Goal: Navigation & Orientation: Find specific page/section

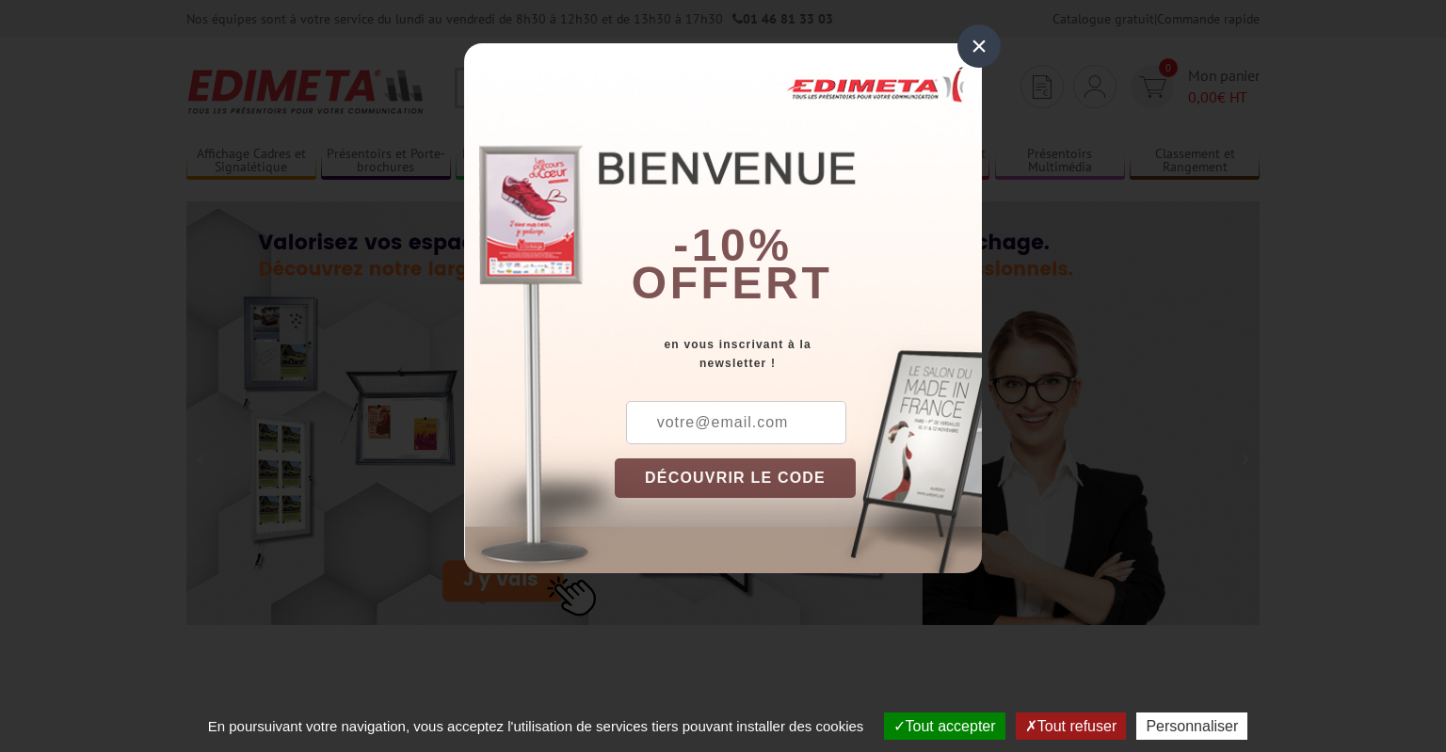
click at [981, 46] on div "×" at bounding box center [979, 45] width 43 height 43
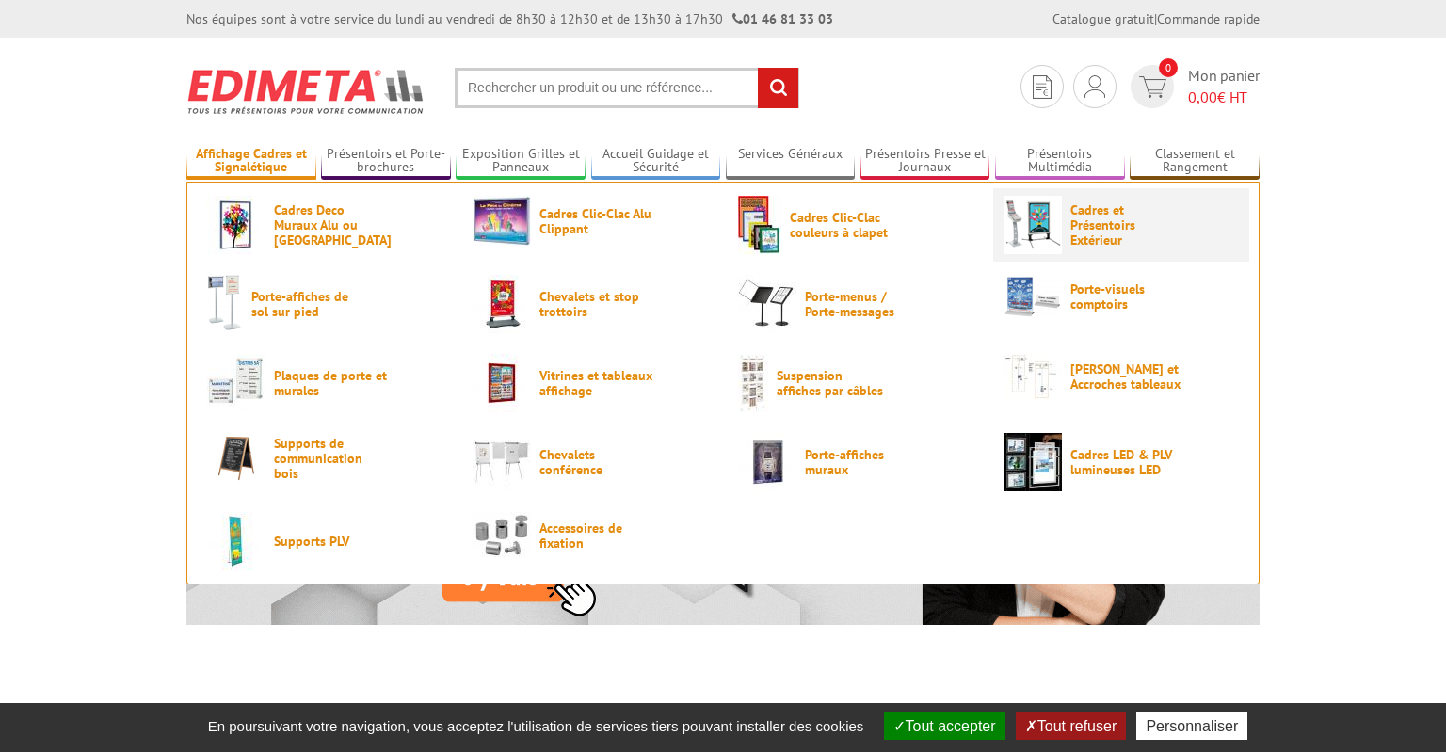
click at [1109, 234] on span "Cadres et Présentoirs Extérieur" at bounding box center [1127, 224] width 113 height 45
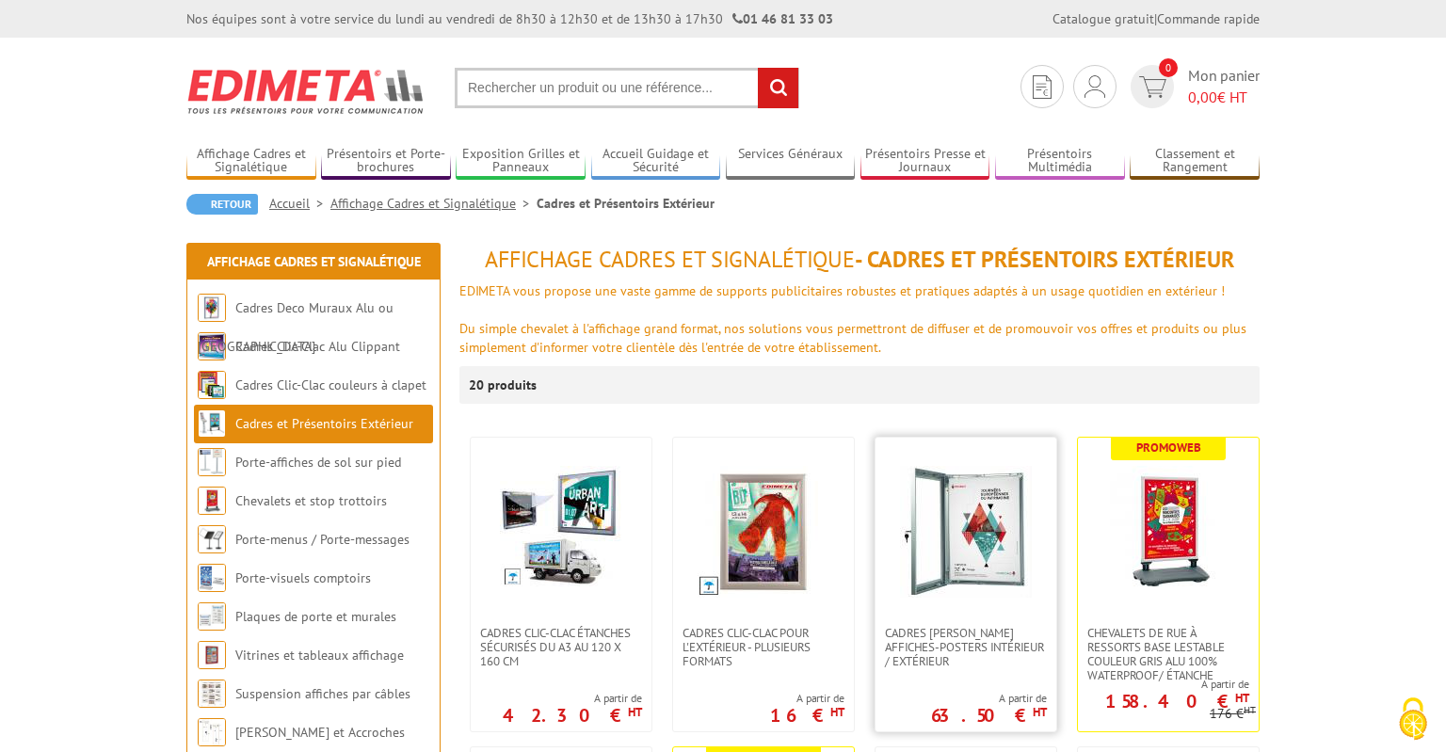
click at [999, 525] on img at bounding box center [966, 532] width 132 height 132
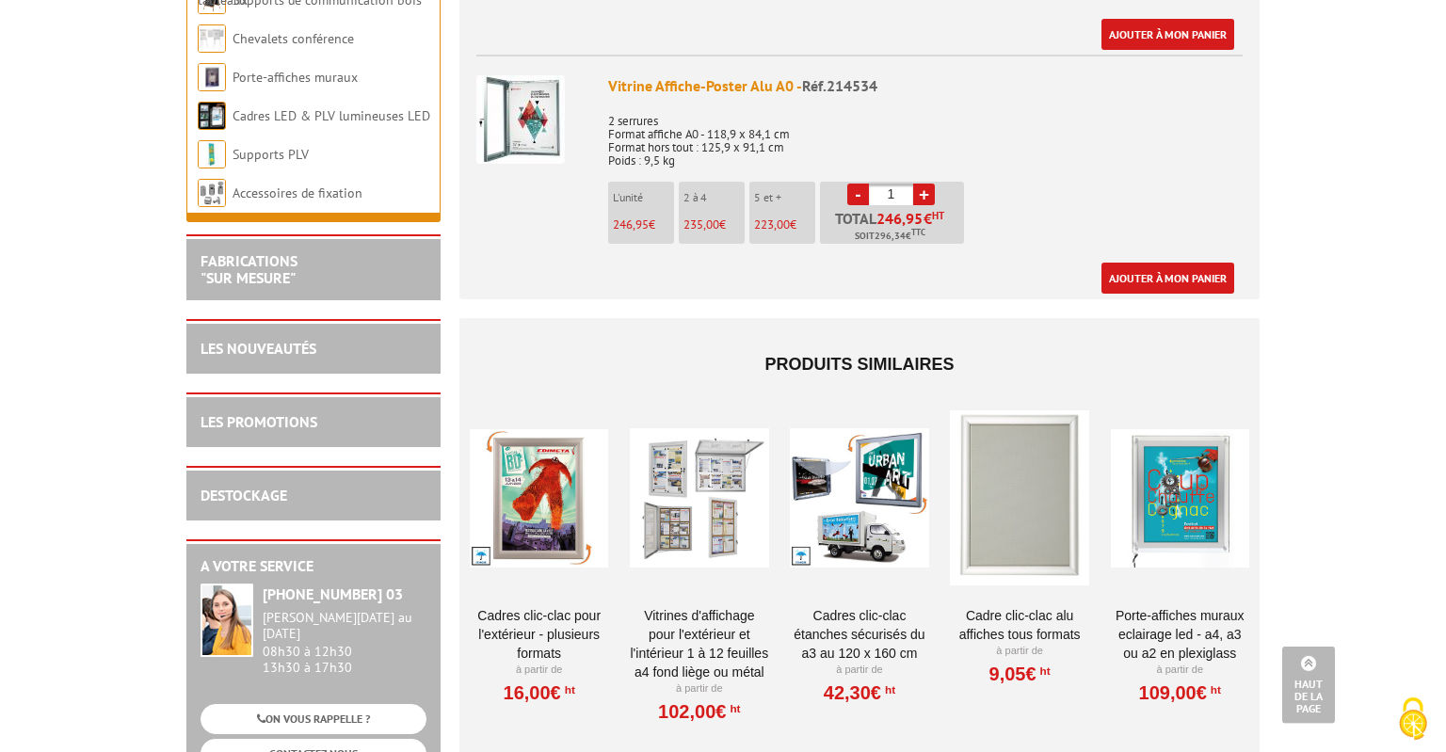
scroll to position [1690, 0]
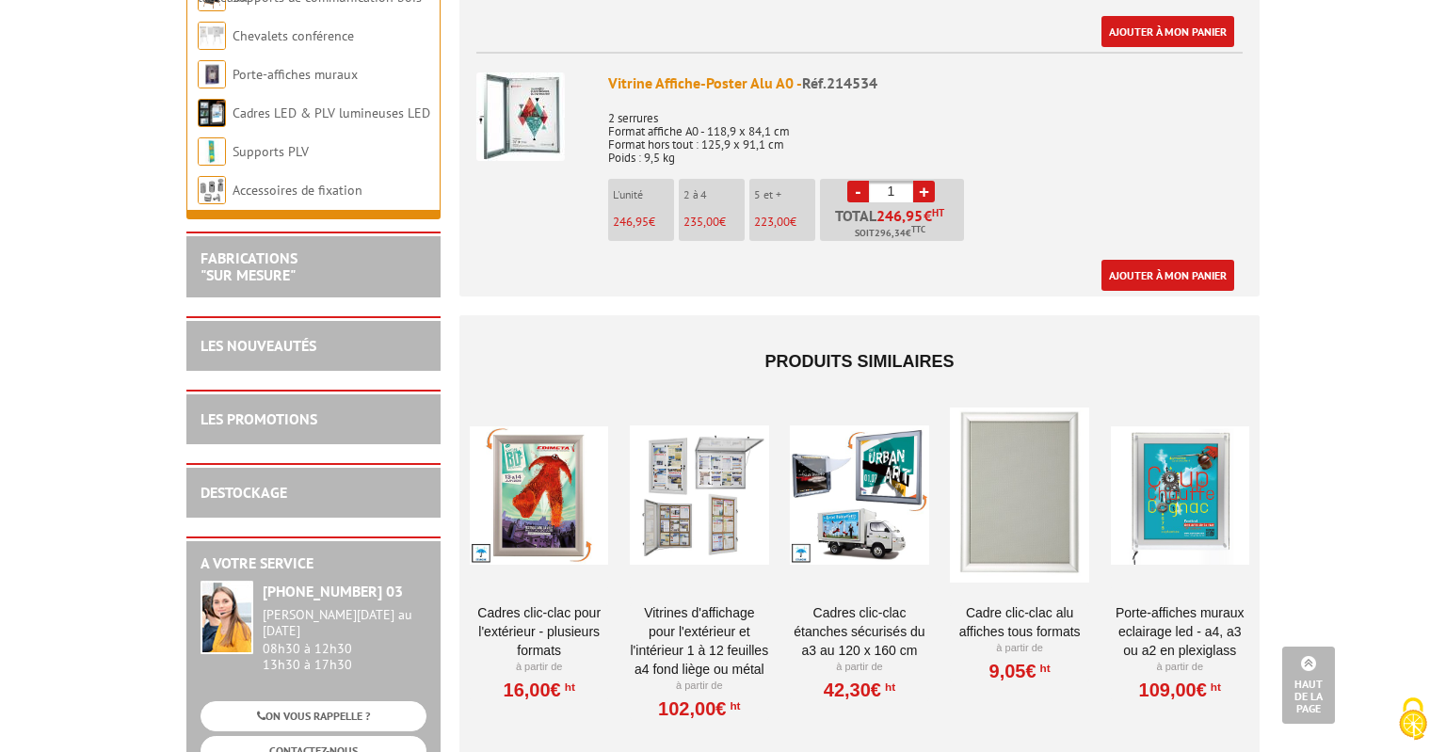
click at [531, 480] on div at bounding box center [539, 495] width 138 height 188
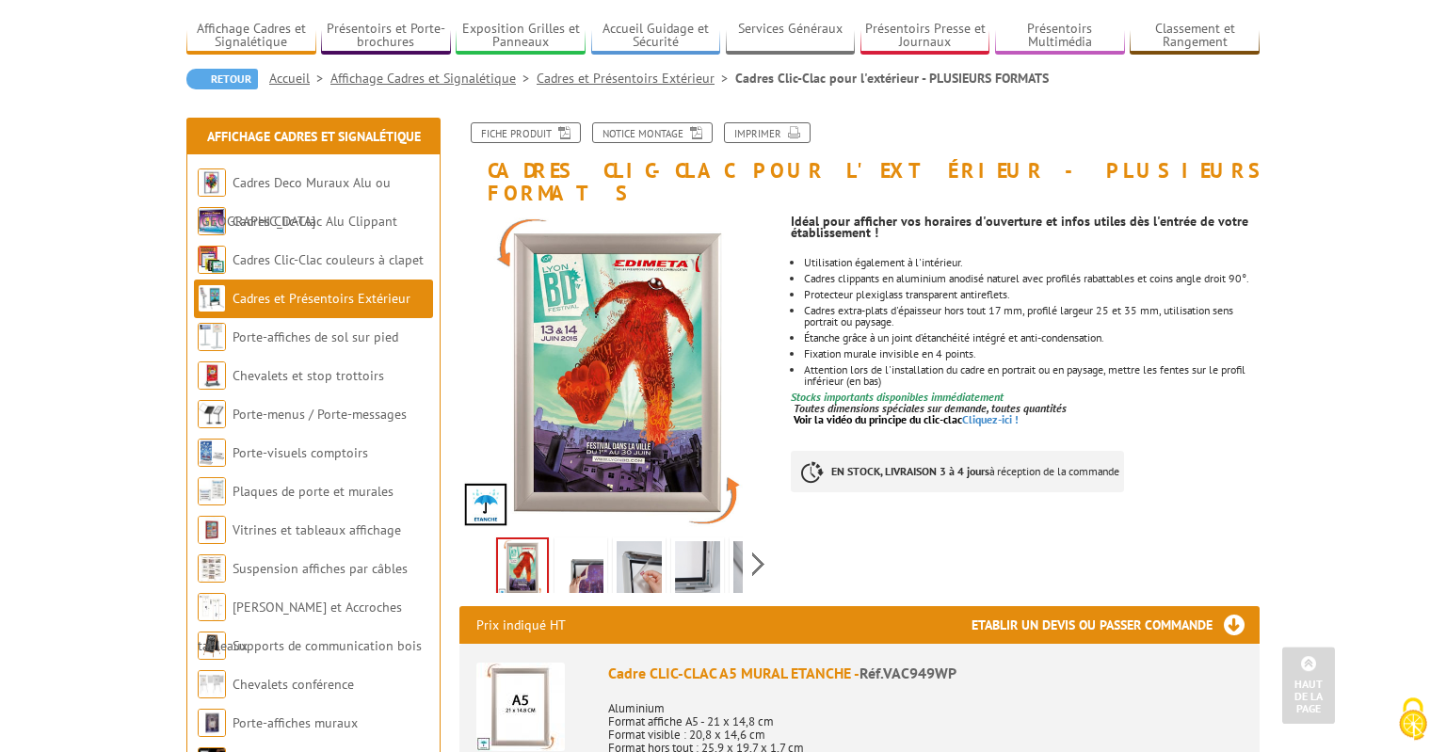
scroll to position [99, 0]
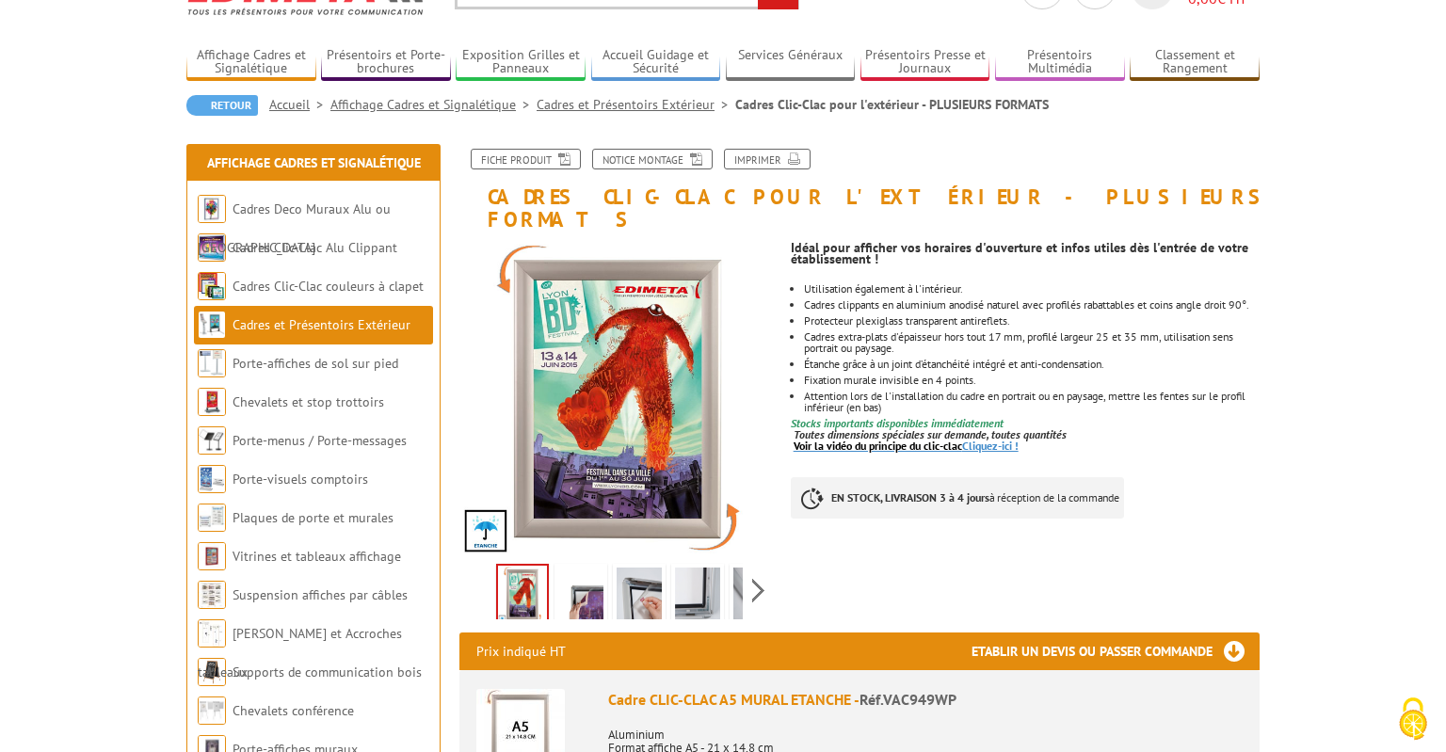
click at [998, 439] on link "Voir la vidéo du principe du clic-clac Cliquez-ici !" at bounding box center [906, 446] width 225 height 14
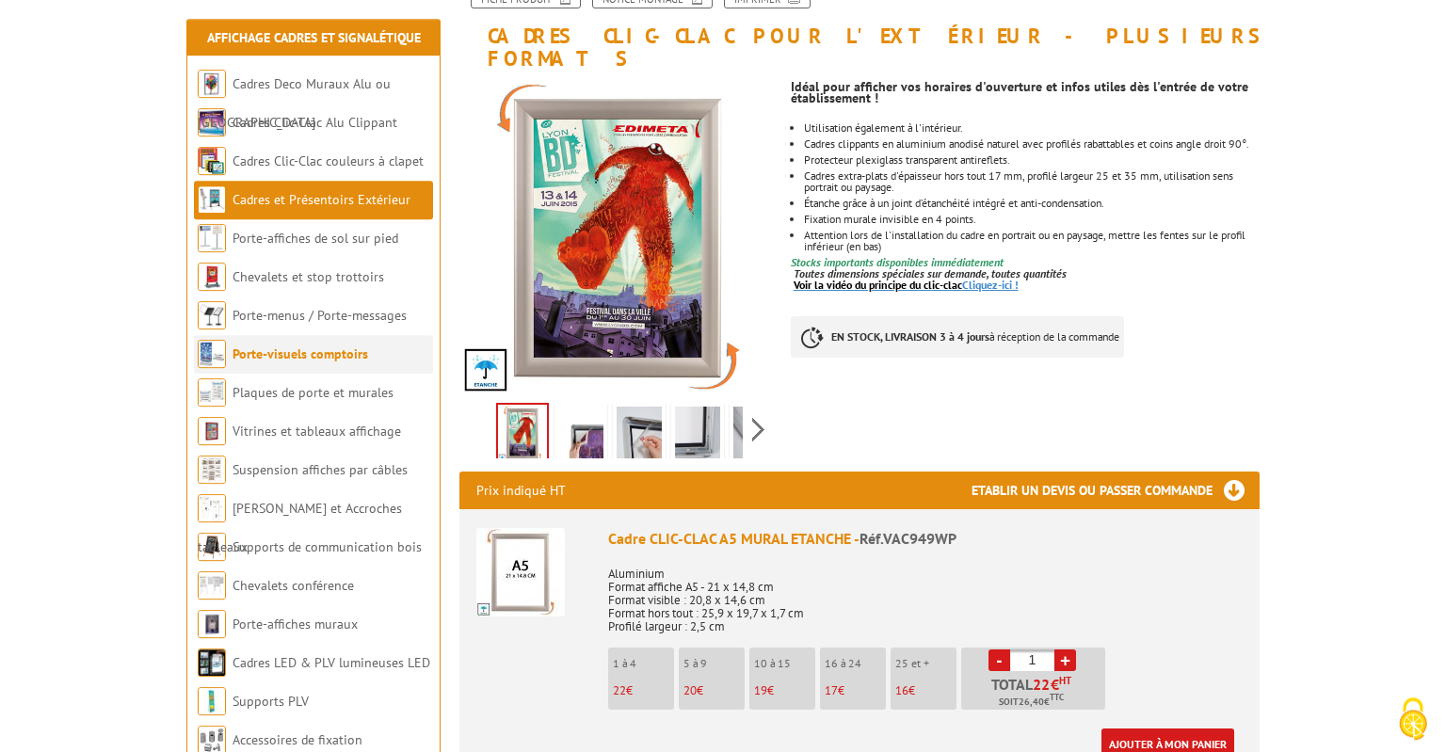
scroll to position [298, 0]
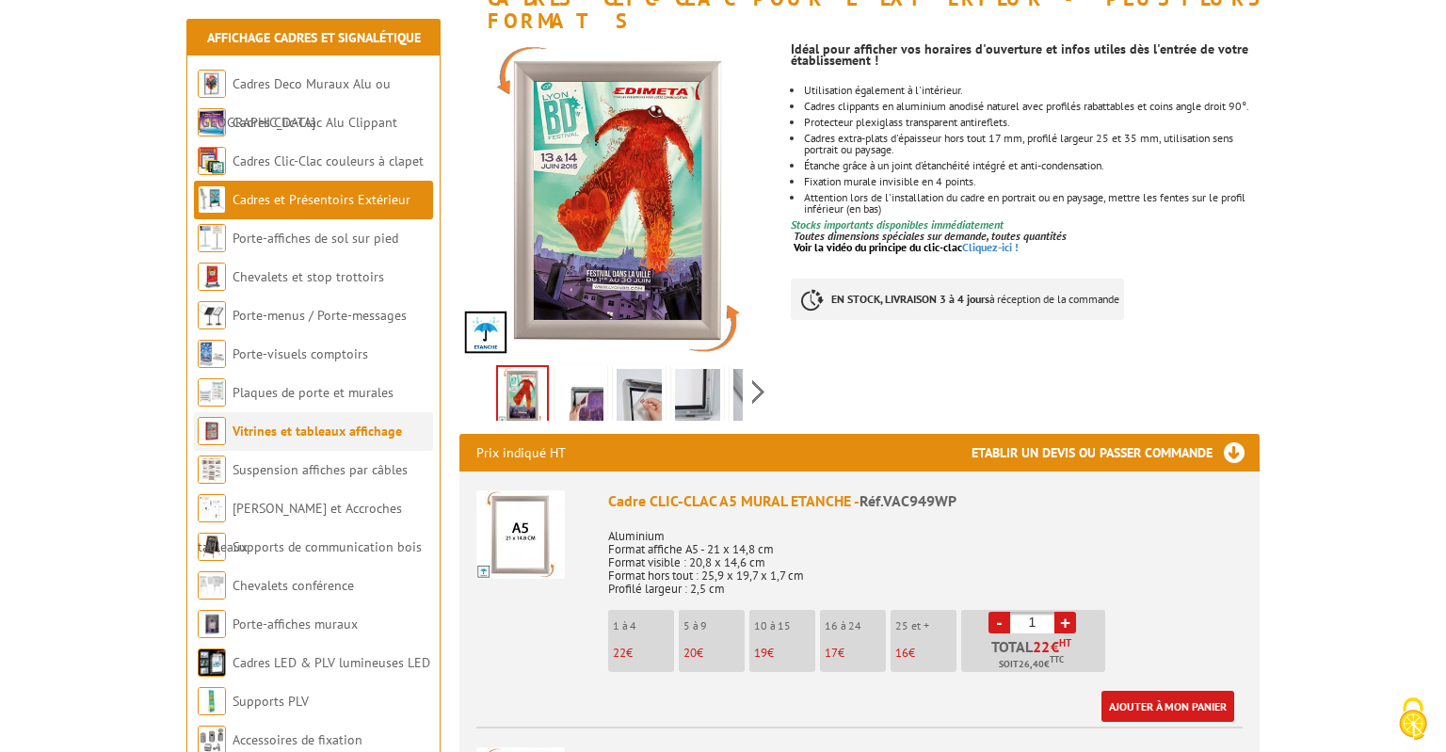
click at [307, 432] on link "Vitrines et tableaux affichage" at bounding box center [317, 431] width 169 height 17
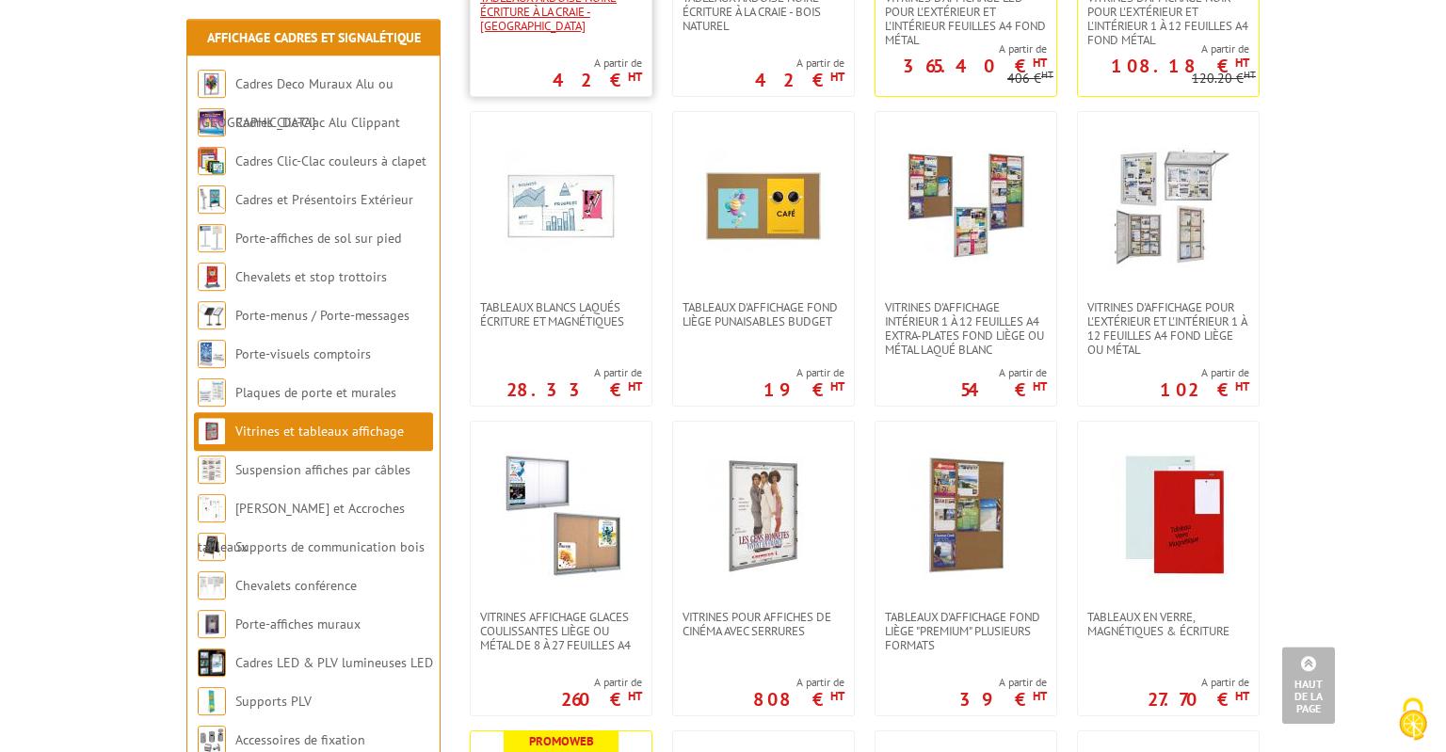
scroll to position [596, 0]
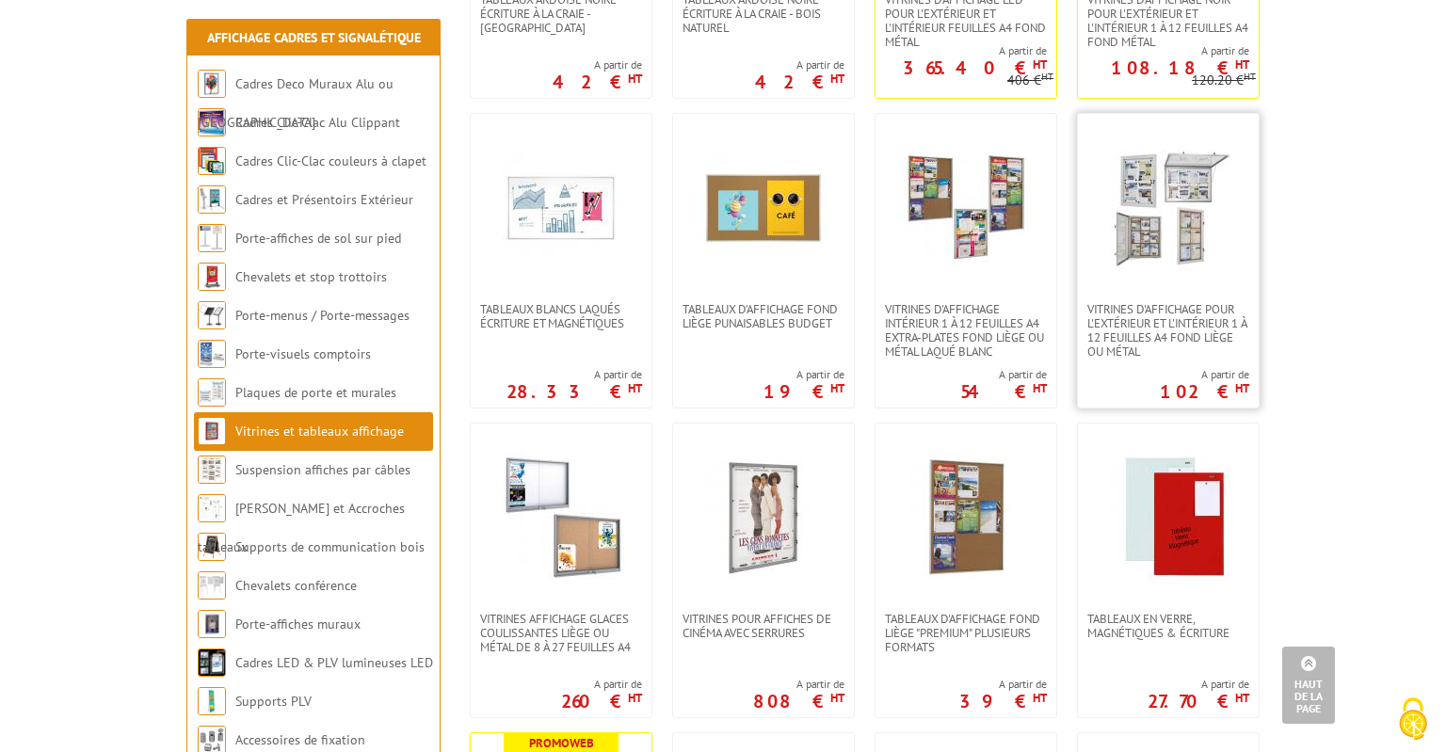
click at [1143, 273] on link at bounding box center [1168, 208] width 181 height 188
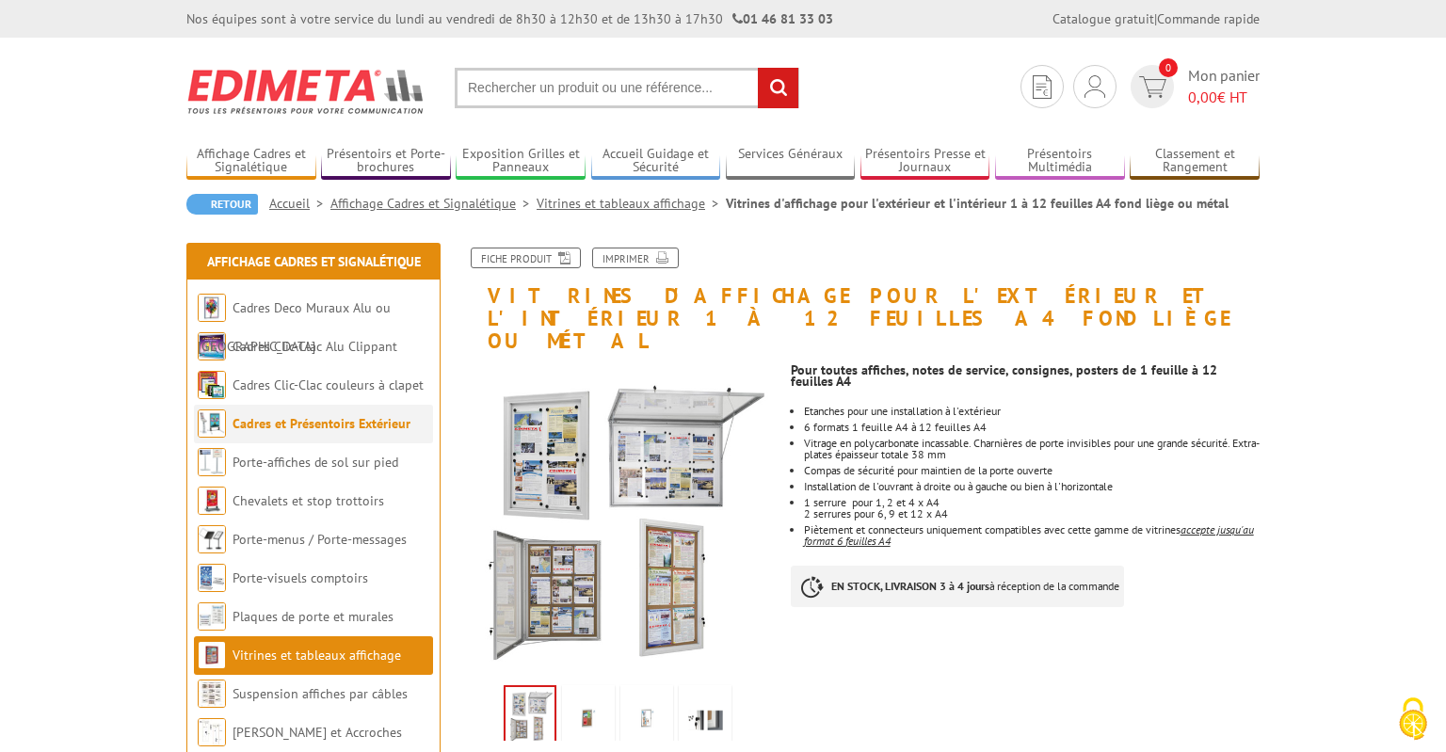
click at [292, 427] on link "Cadres et Présentoirs Extérieur" at bounding box center [322, 423] width 178 height 17
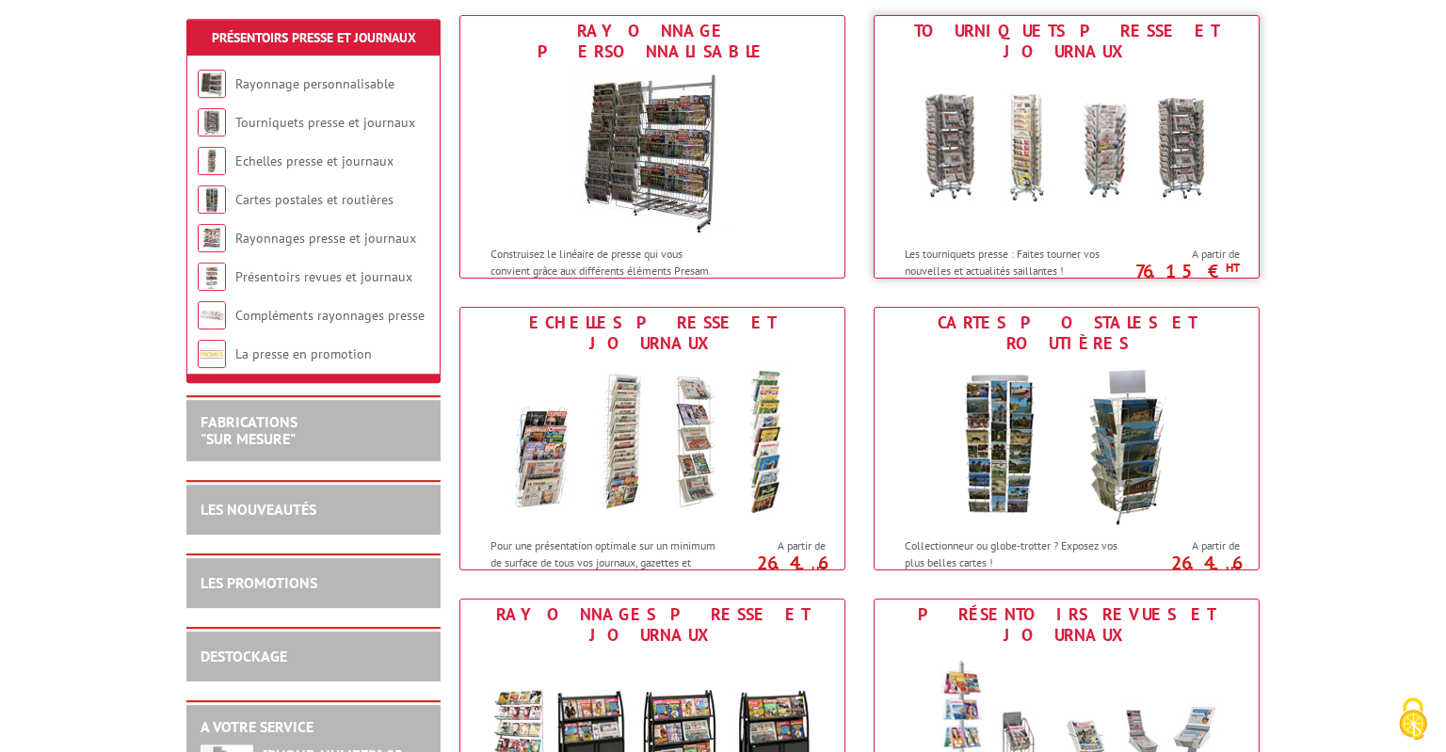
scroll to position [298, 0]
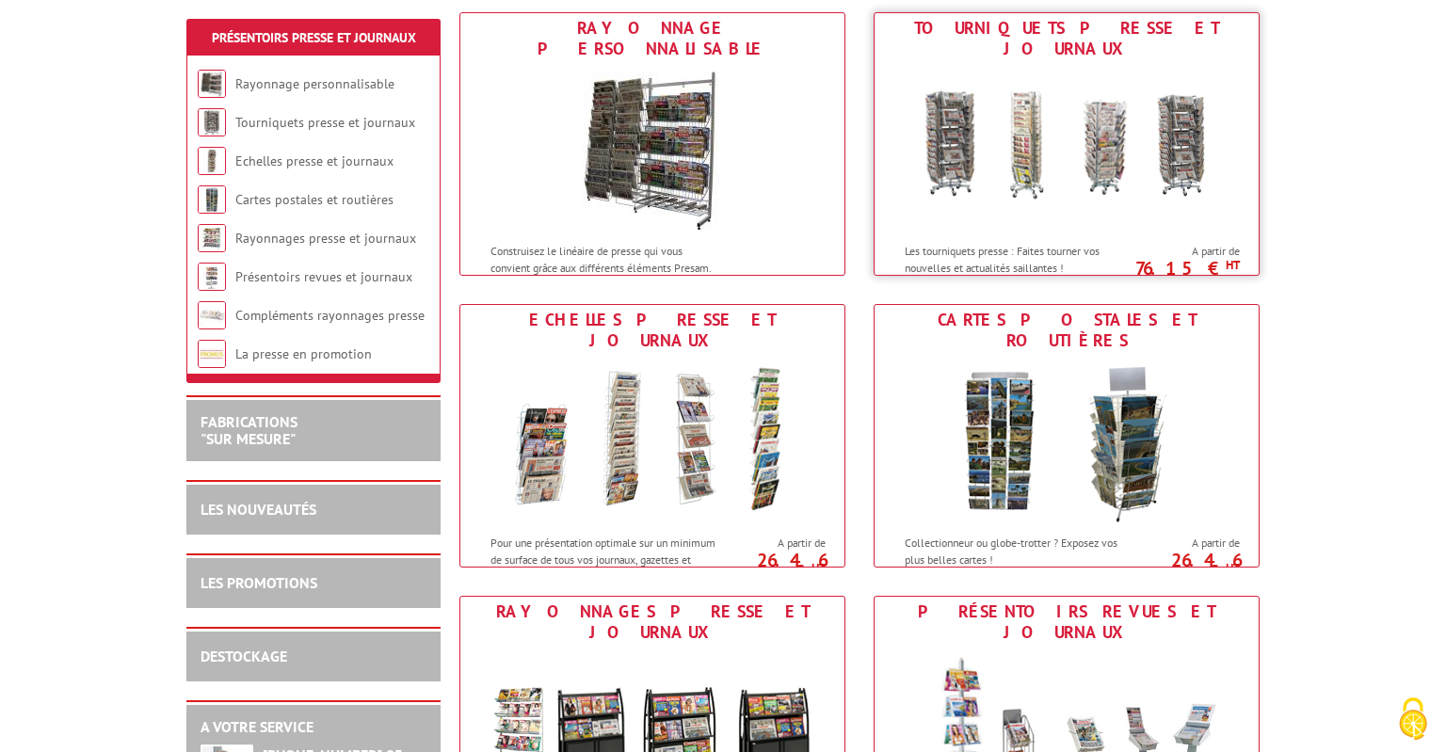
click at [962, 140] on img at bounding box center [1067, 148] width 348 height 169
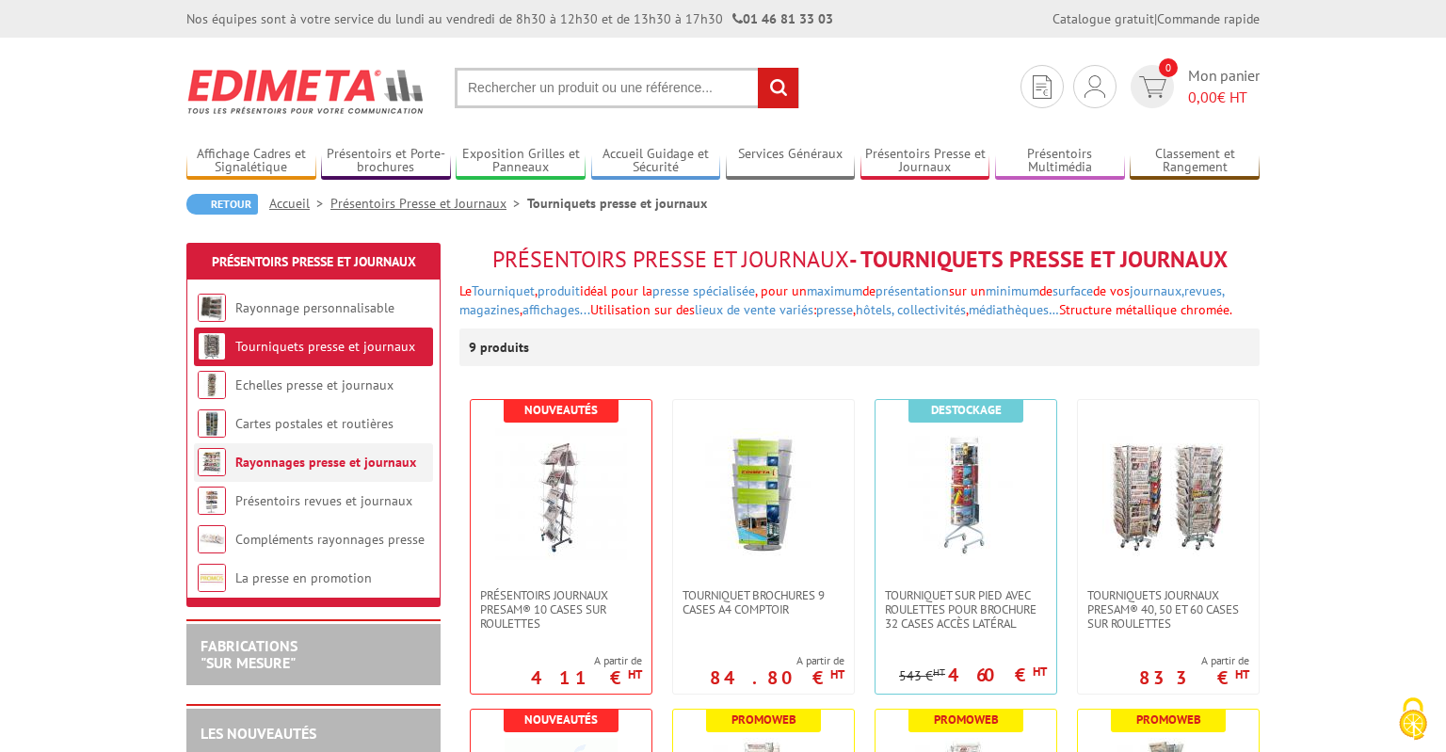
click at [255, 463] on link "Rayonnages presse et journaux" at bounding box center [325, 462] width 181 height 17
